Goal: Navigation & Orientation: Find specific page/section

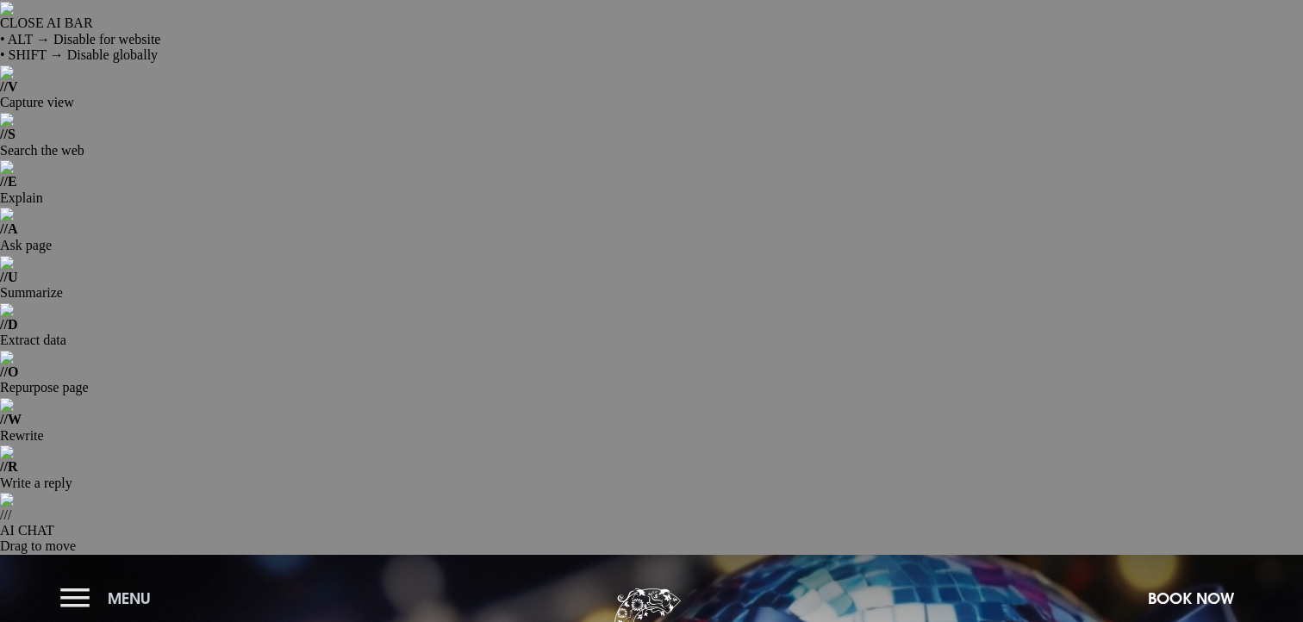
click at [117, 588] on span "Menu" at bounding box center [129, 598] width 43 height 20
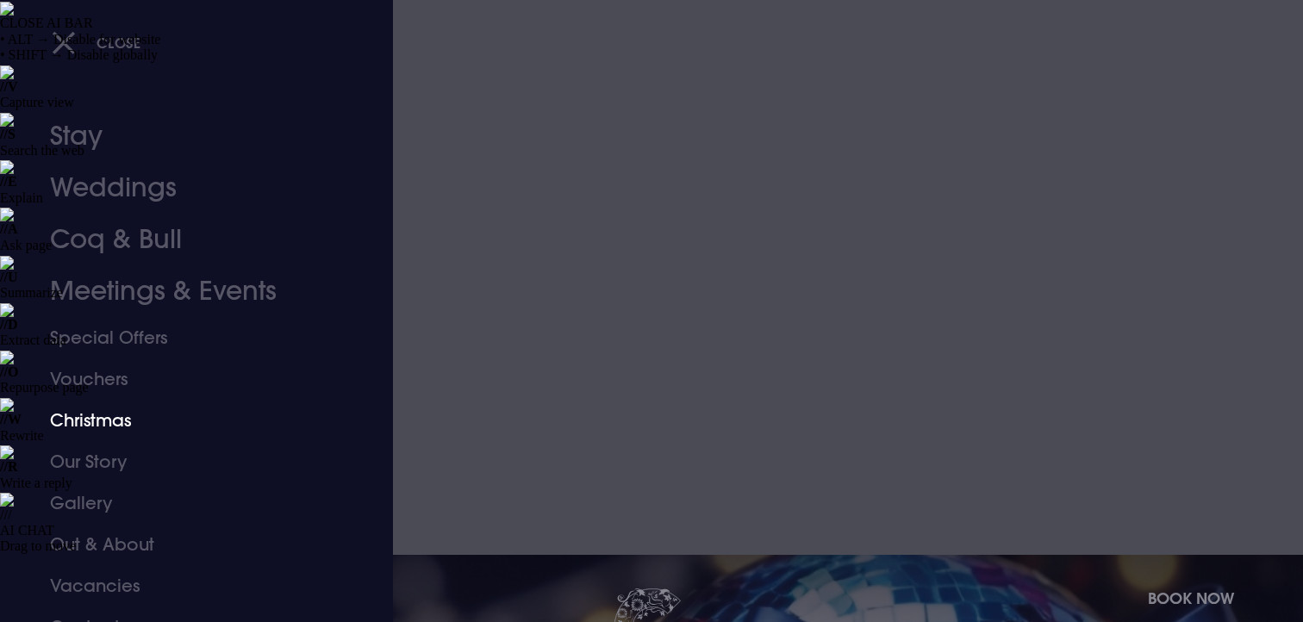
click at [99, 429] on link "Christmas" at bounding box center [186, 420] width 272 height 41
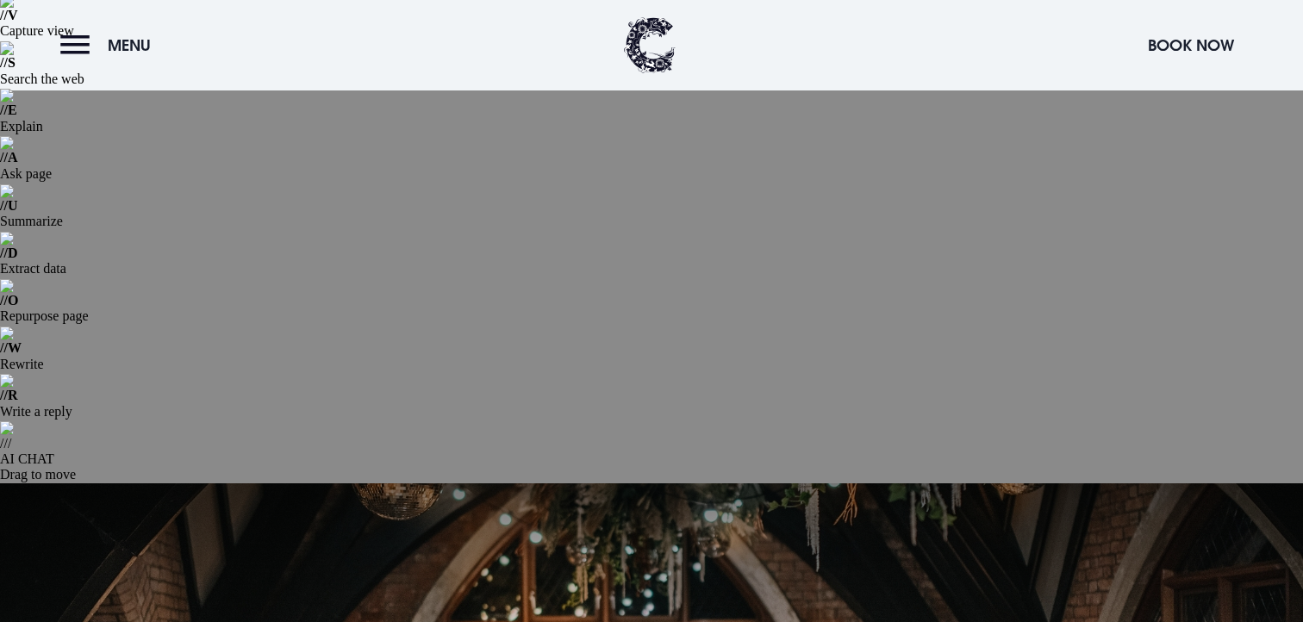
scroll to position [51, 0]
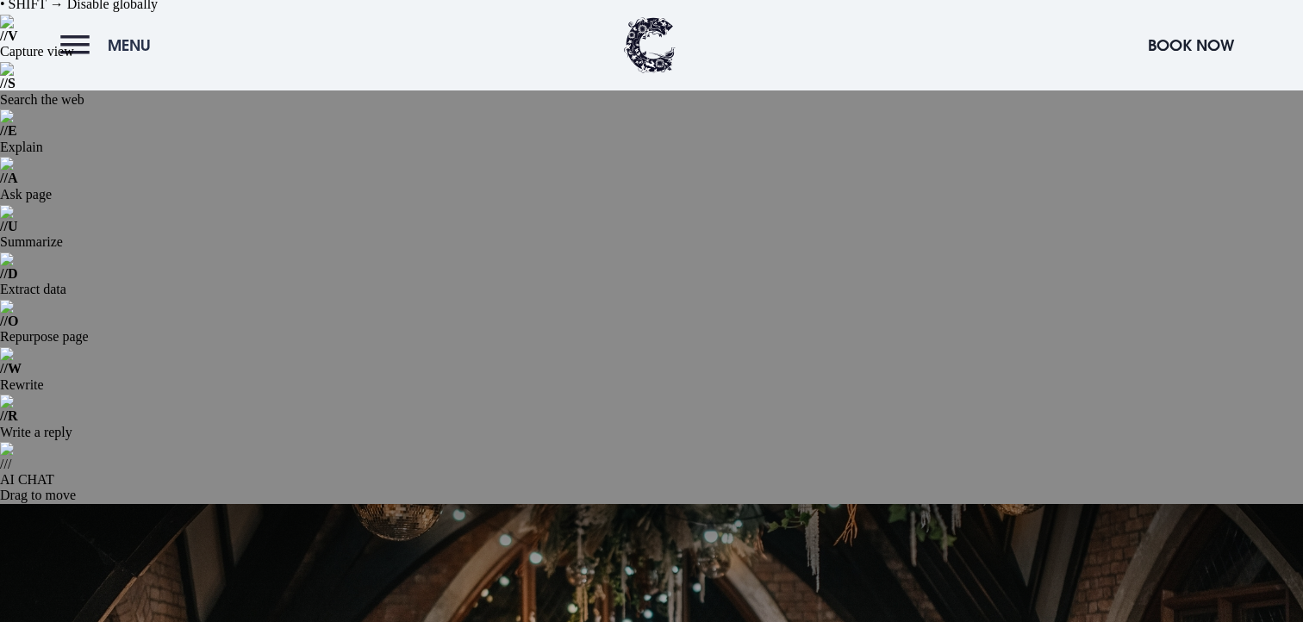
click at [73, 53] on button "Menu" at bounding box center [109, 45] width 99 height 37
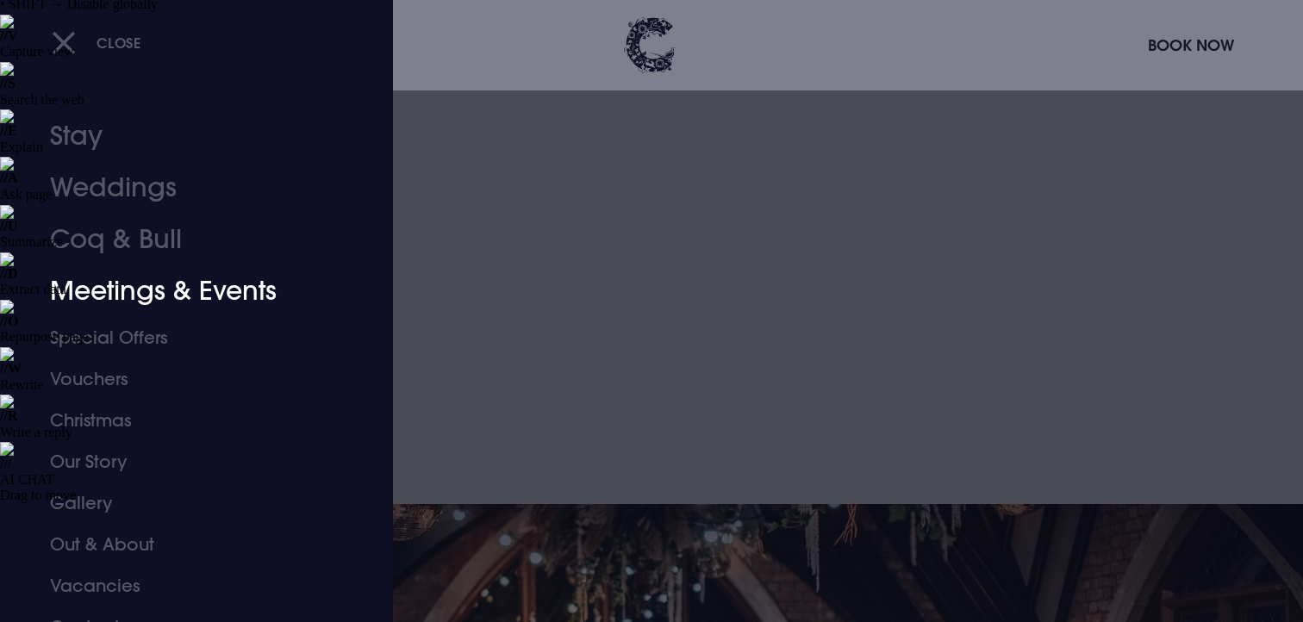
click at [98, 293] on link "Meetings & Events" at bounding box center [186, 291] width 272 height 52
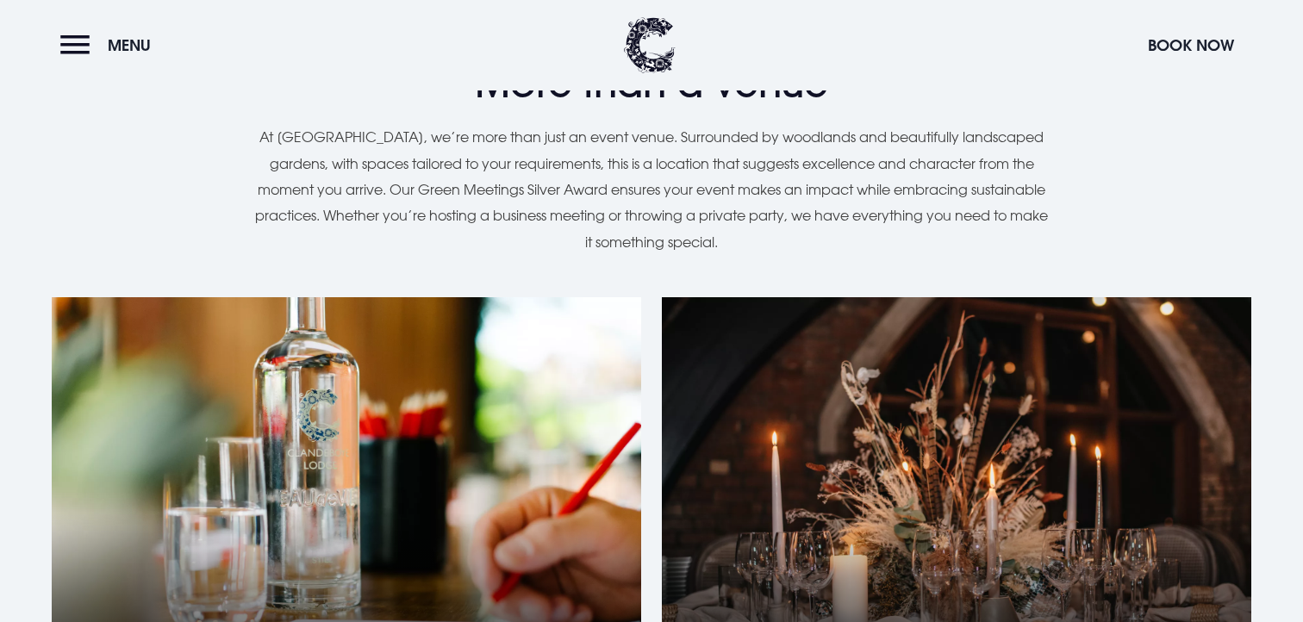
scroll to position [1555, 0]
